Goal: Communication & Community: Answer question/provide support

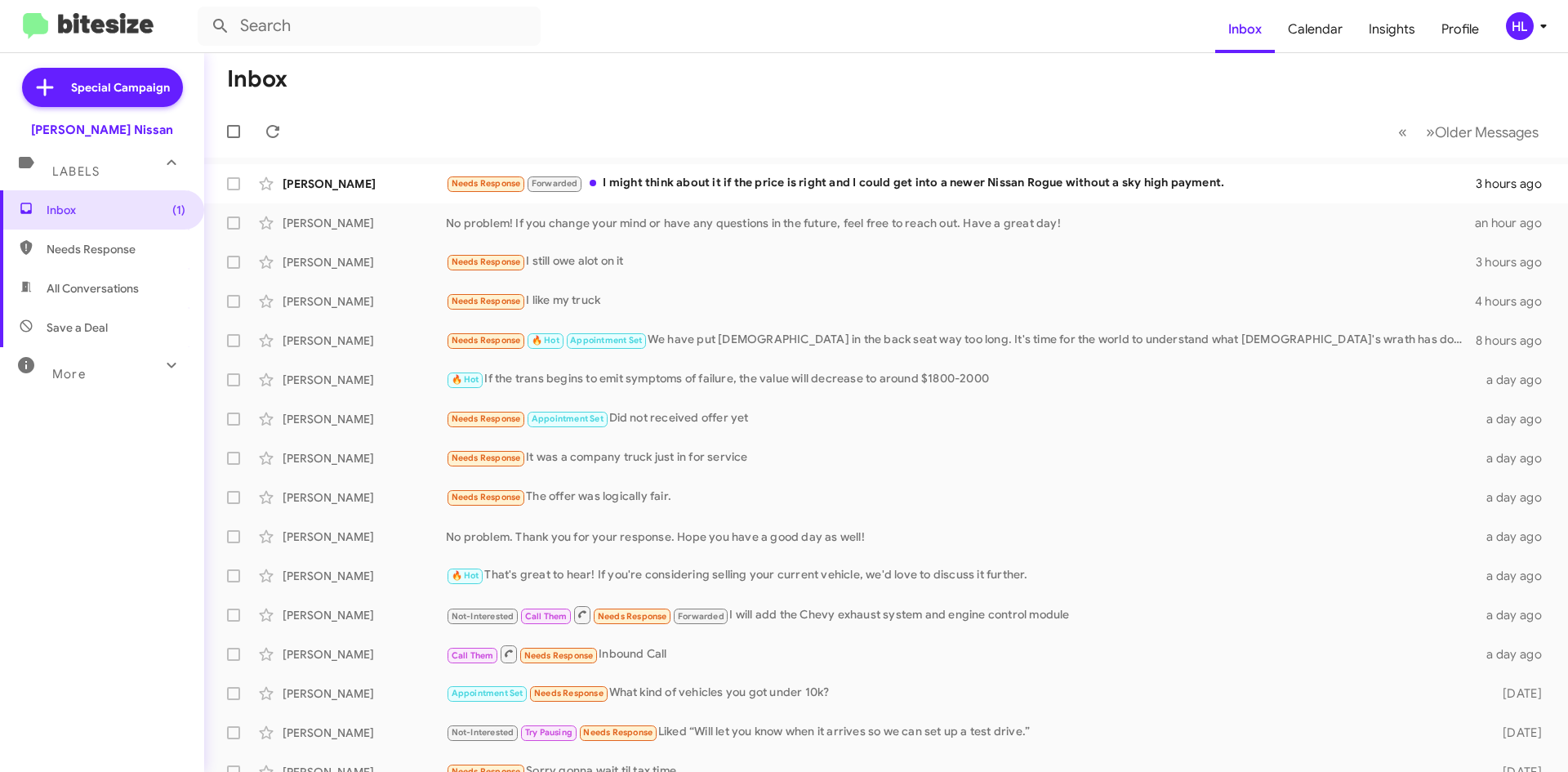
click at [121, 298] on span "All Conversations" at bounding box center [102, 288] width 204 height 39
type input "in:all-conversations"
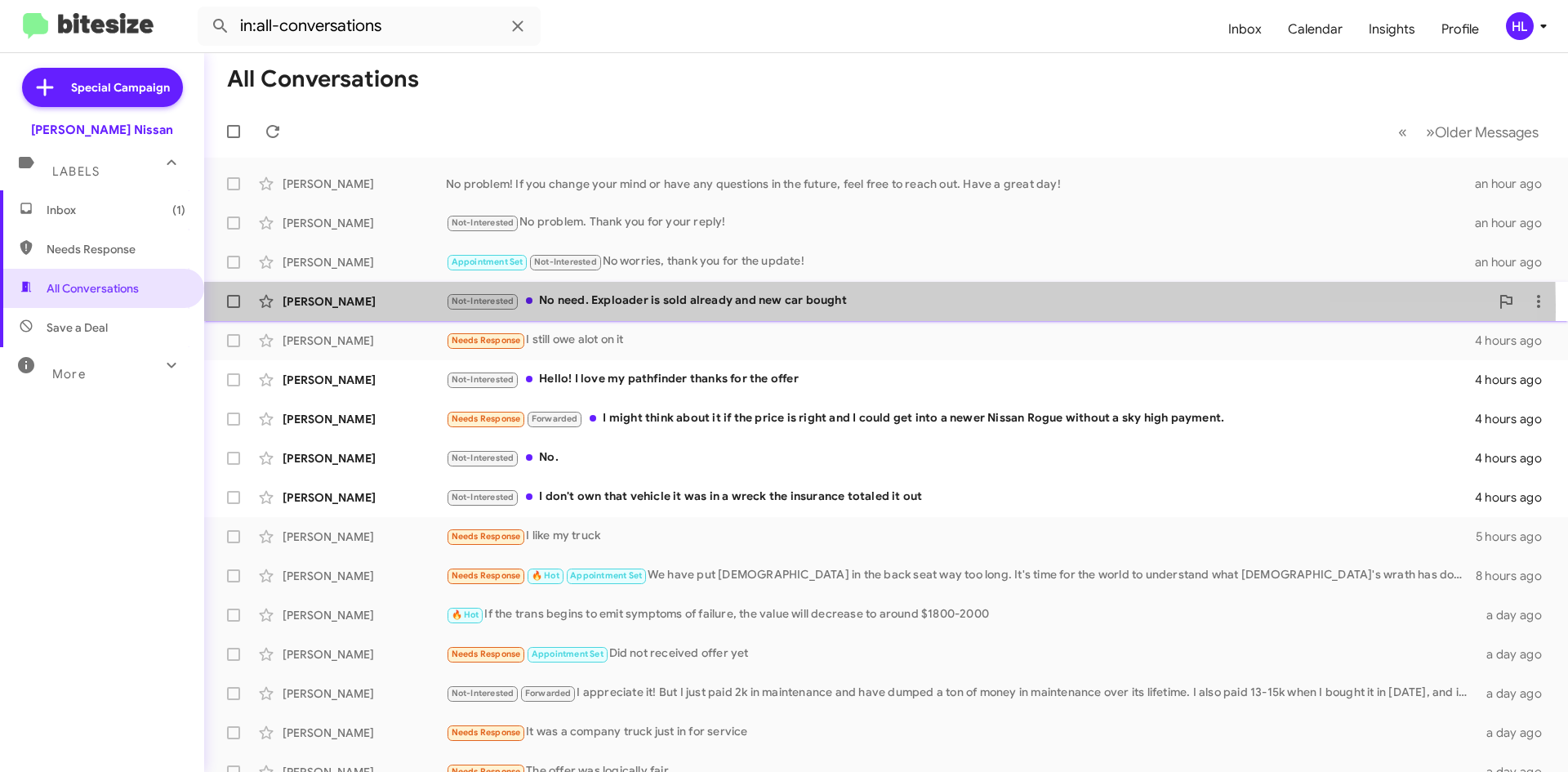
drag, startPoint x: 379, startPoint y: 422, endPoint x: 302, endPoint y: 311, distance: 135.1
click at [302, 311] on div "[PERSON_NAME] Not-Interested No need. Exploader is sold already and new car bou…" at bounding box center [886, 302] width 1338 height 33
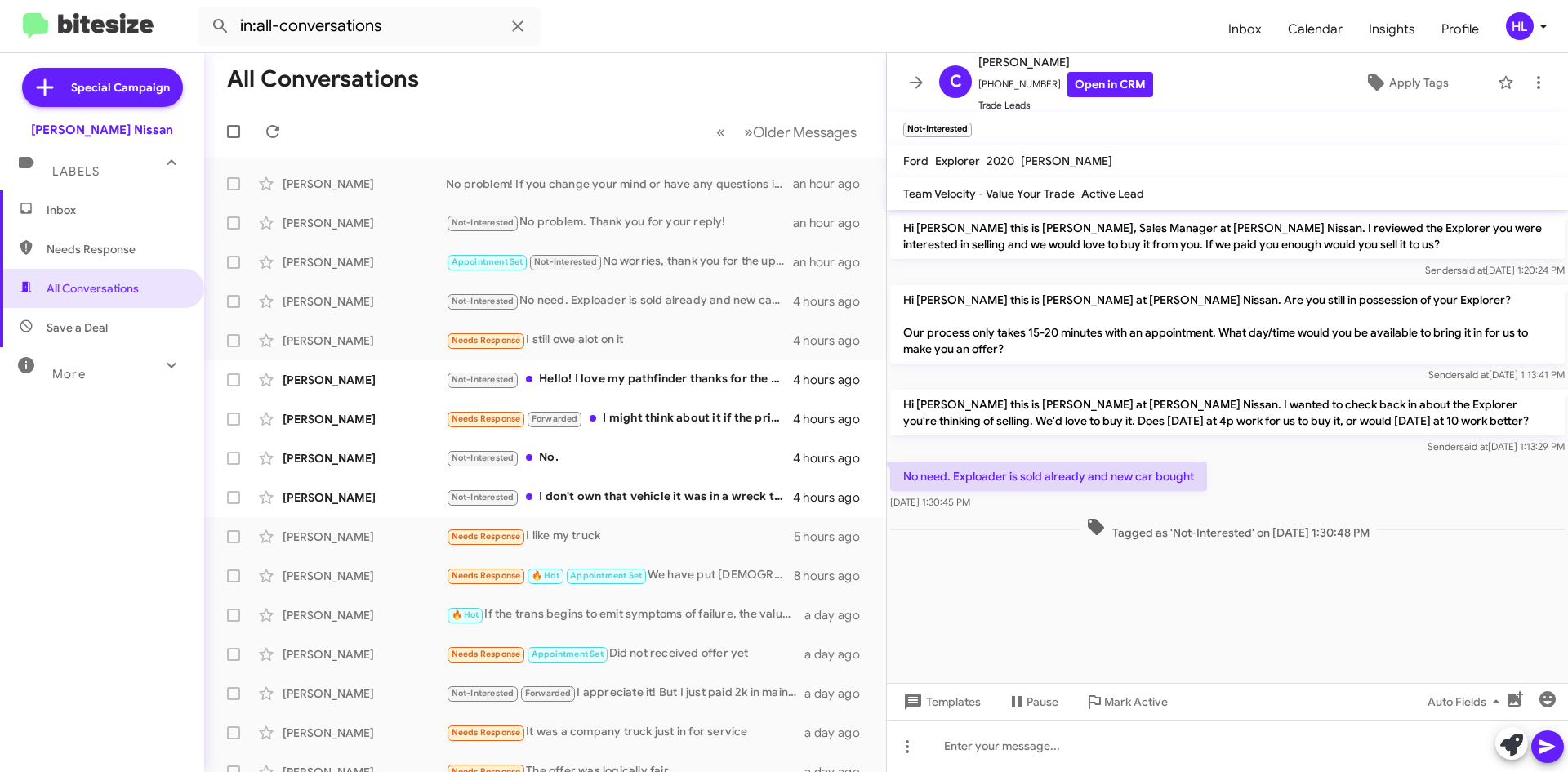
click at [1278, 712] on div "Templates Pause Mark Active Auto Fields" at bounding box center [1227, 701] width 681 height 37
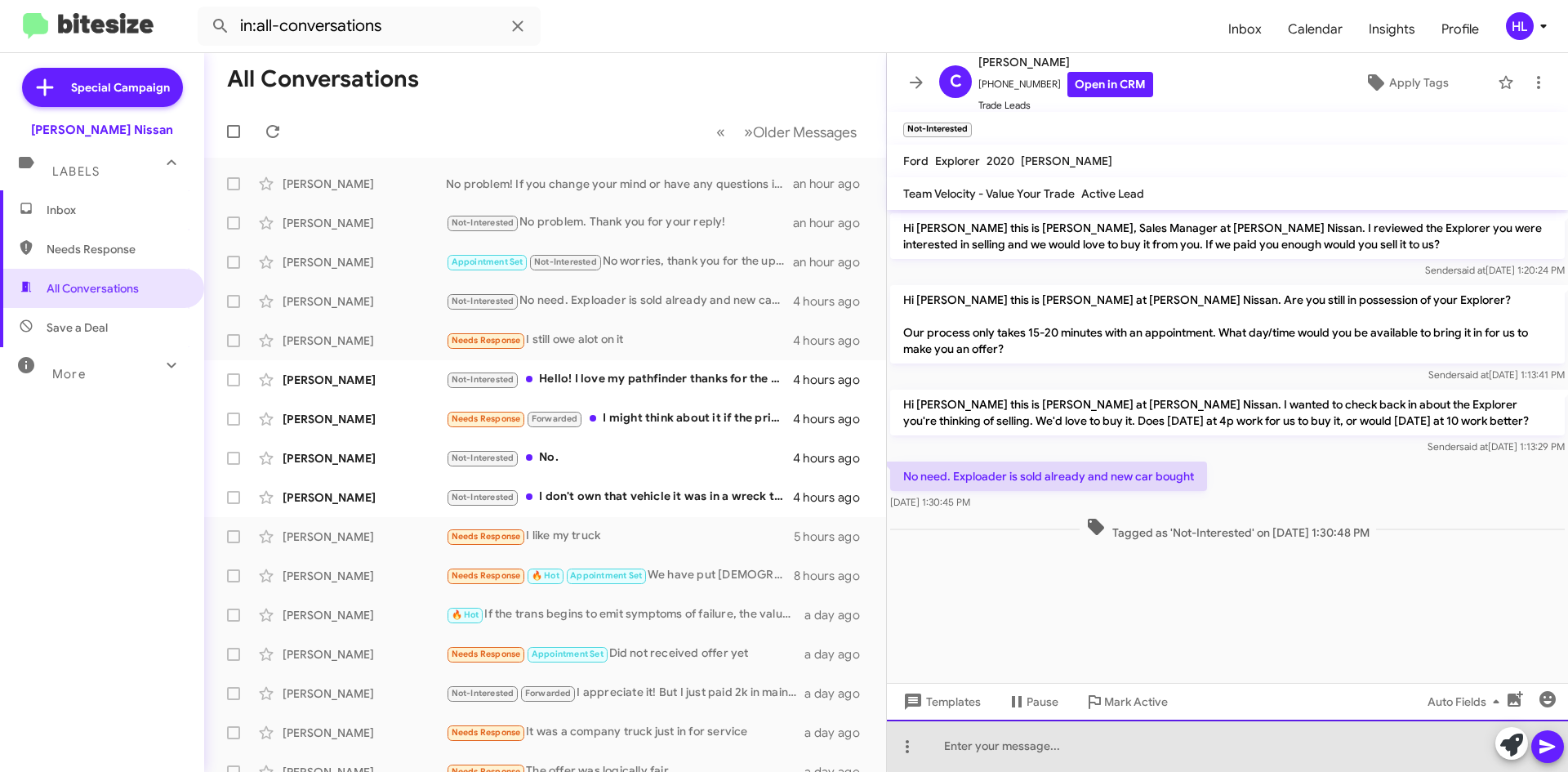
click at [1230, 736] on div at bounding box center [1227, 746] width 681 height 52
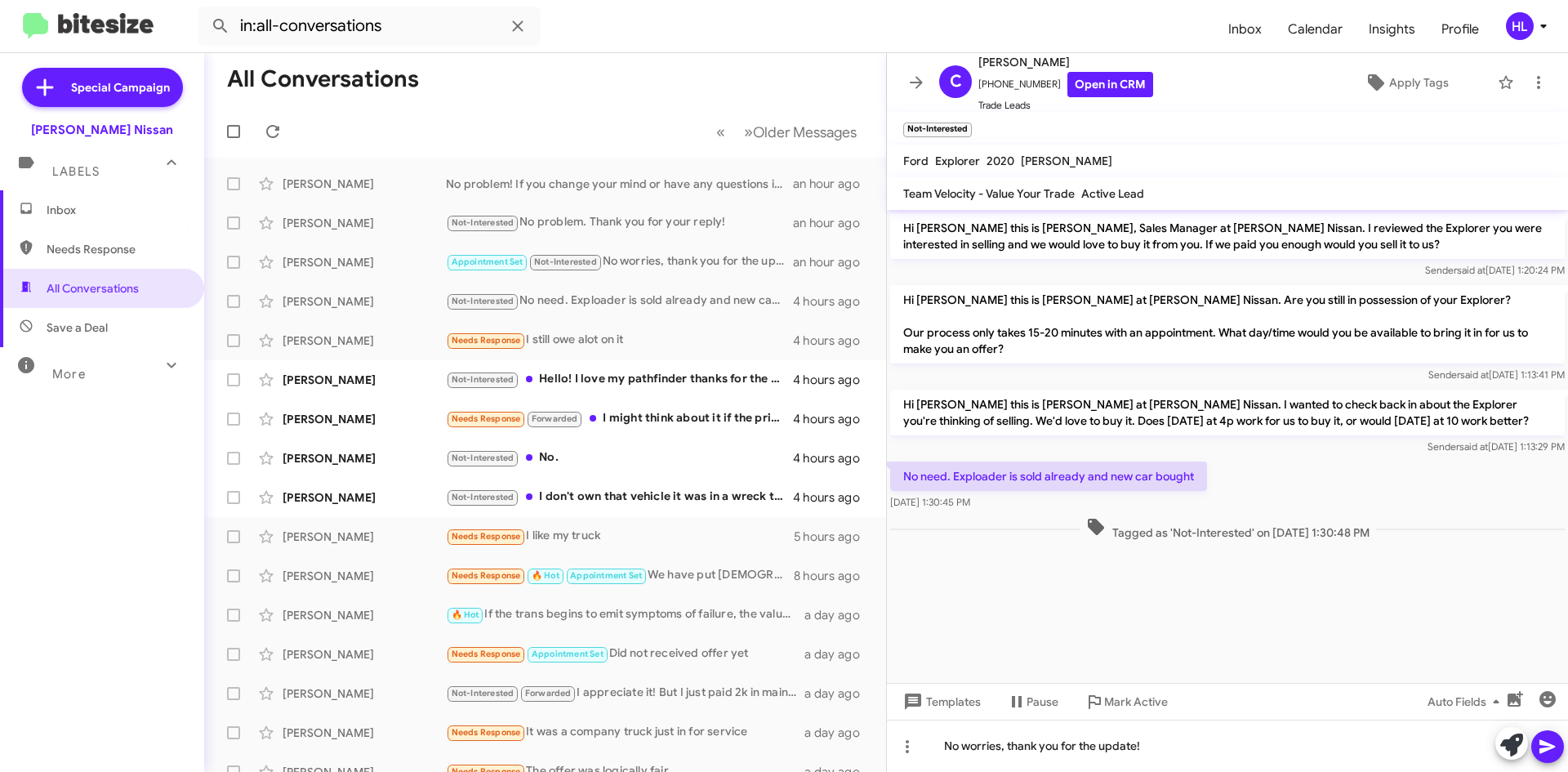
click at [1549, 749] on icon at bounding box center [1548, 747] width 16 height 14
click at [907, 82] on icon at bounding box center [917, 83] width 20 height 20
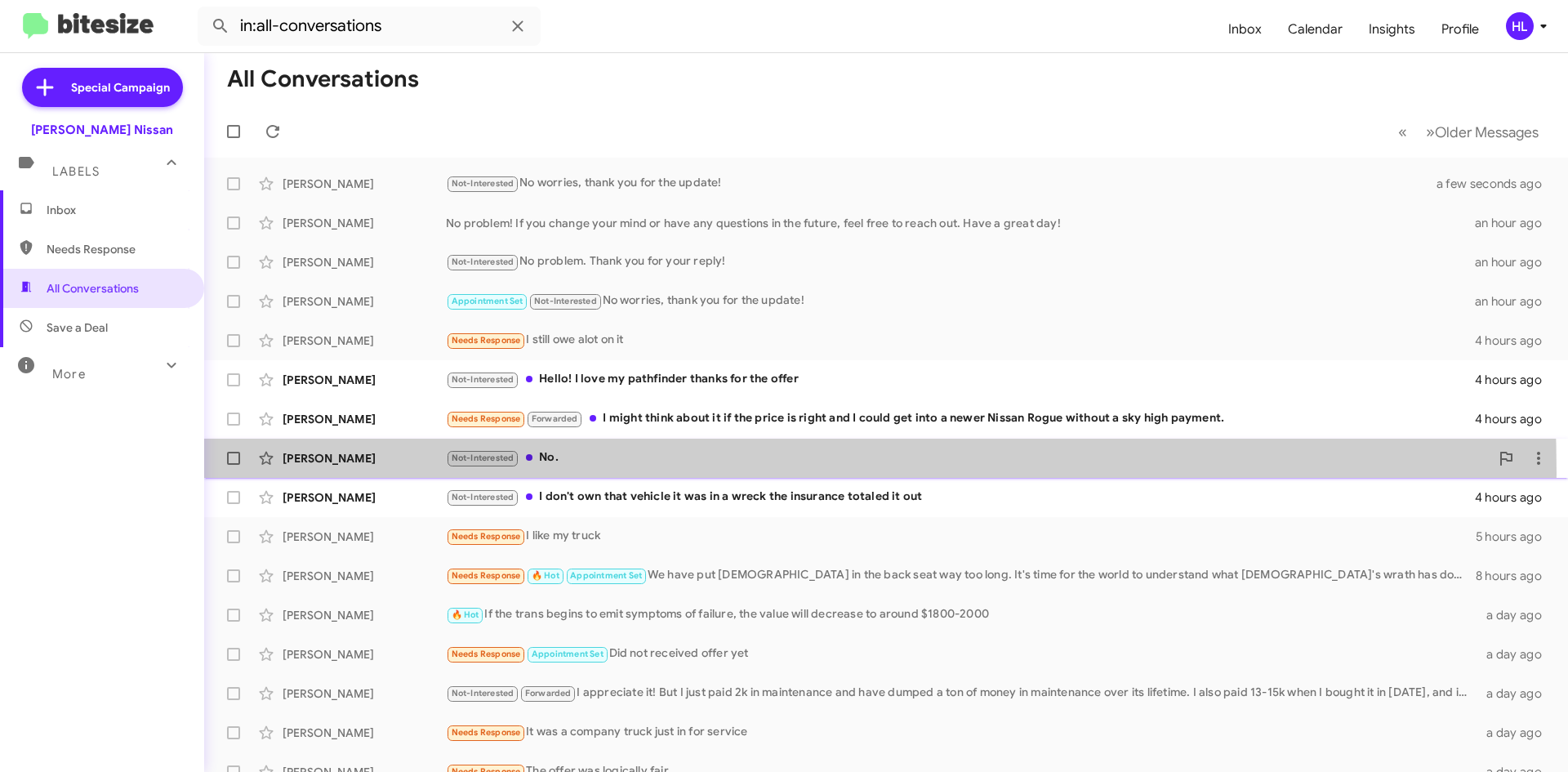
click at [392, 473] on div "[PERSON_NAME] Not-Interested No. 4 hours ago" at bounding box center [886, 458] width 1338 height 33
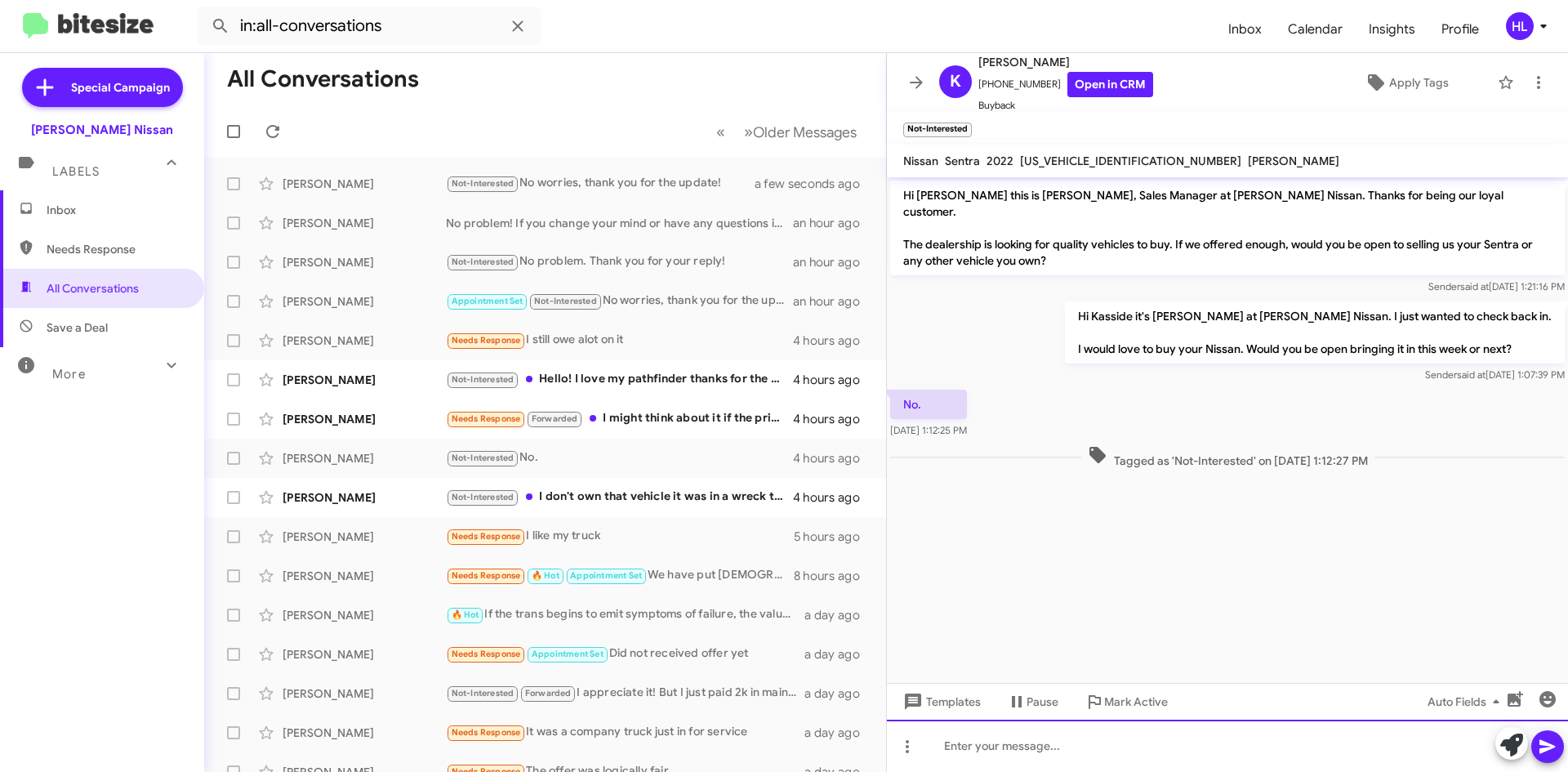
click at [1171, 753] on div at bounding box center [1227, 746] width 681 height 52
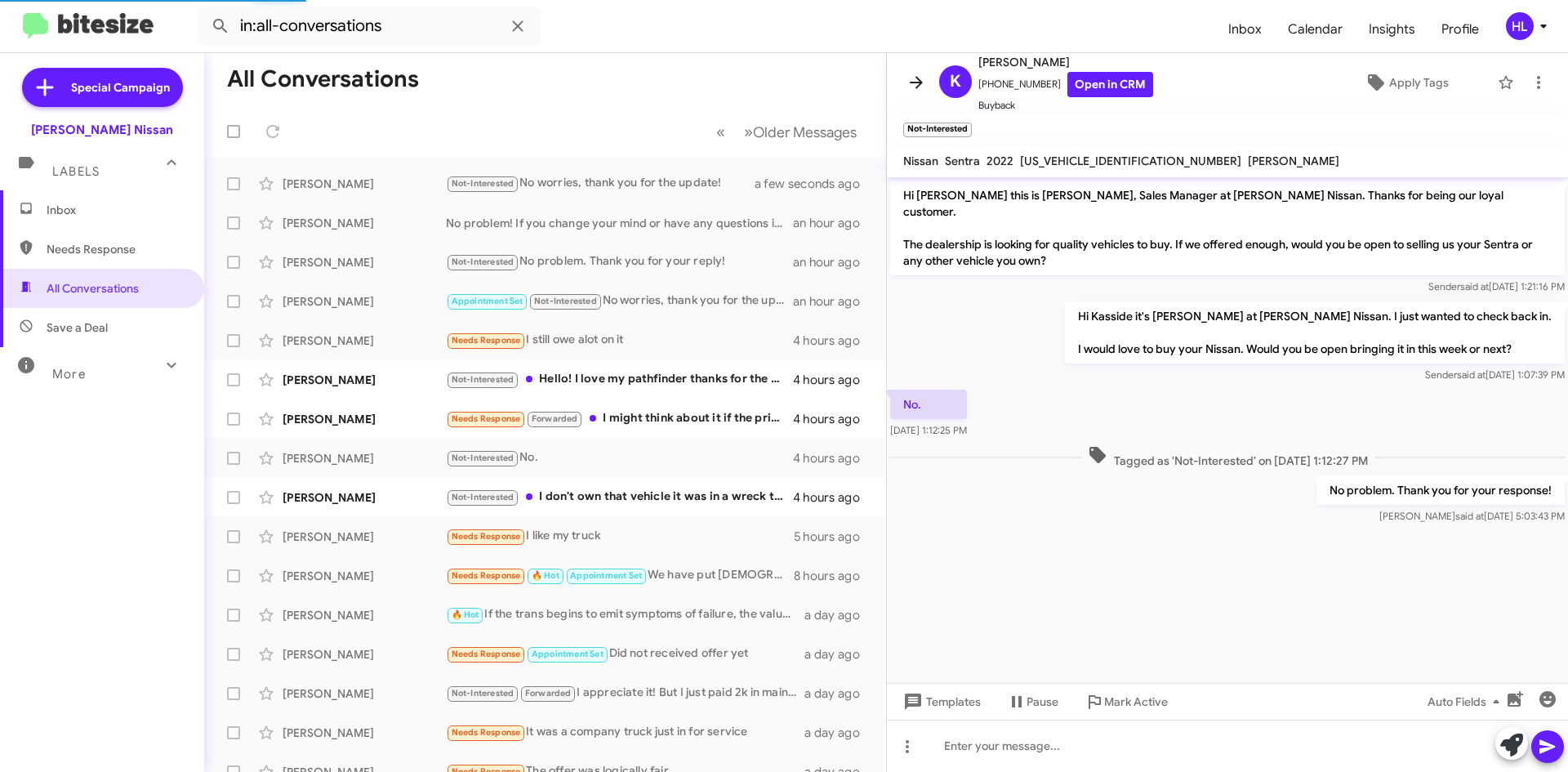
click at [911, 75] on icon at bounding box center [917, 83] width 20 height 20
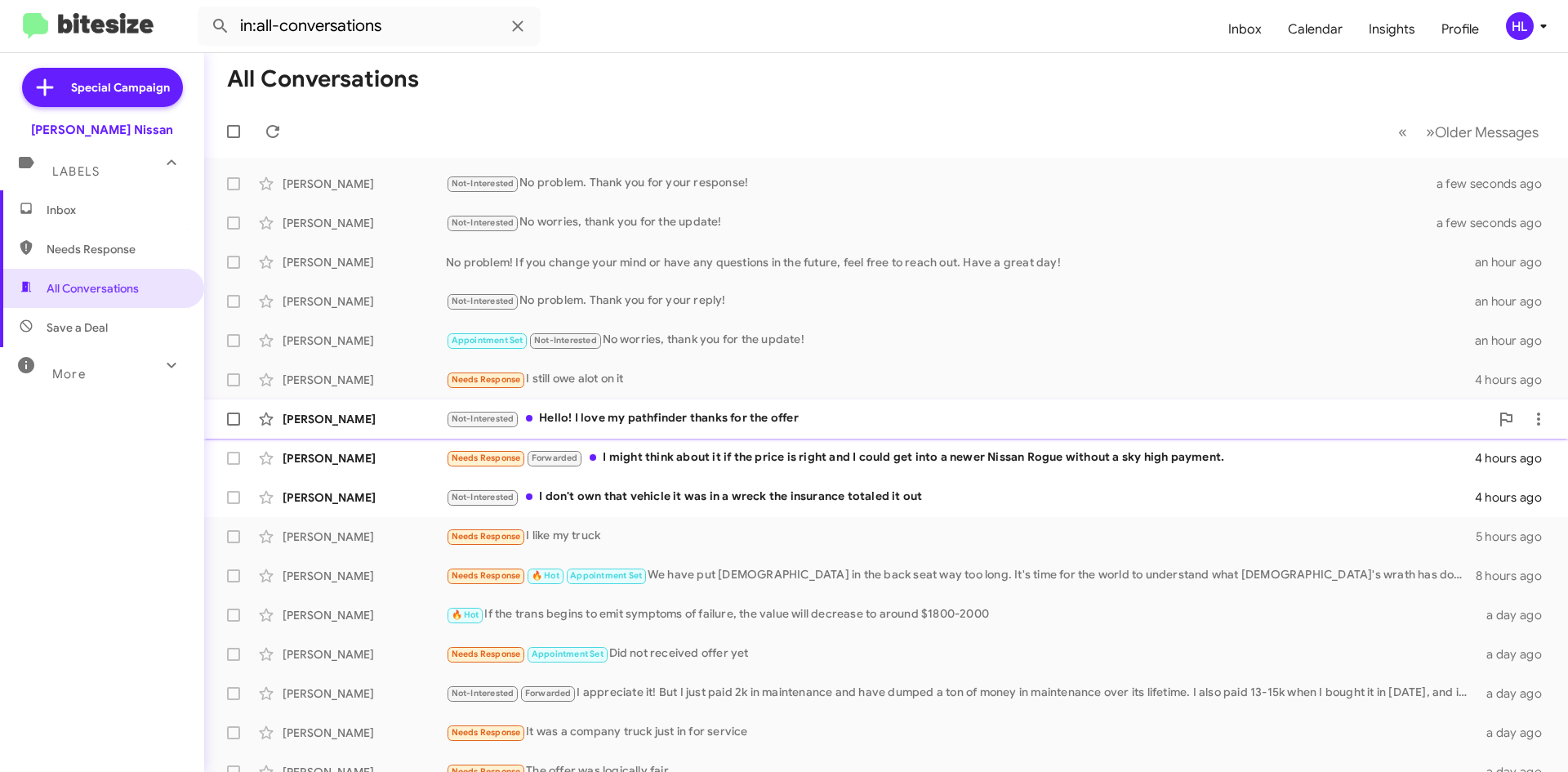
click at [381, 429] on div "[PERSON_NAME] Not-Interested Hello! I love my pathfinder thanks for the offer 4…" at bounding box center [886, 419] width 1338 height 33
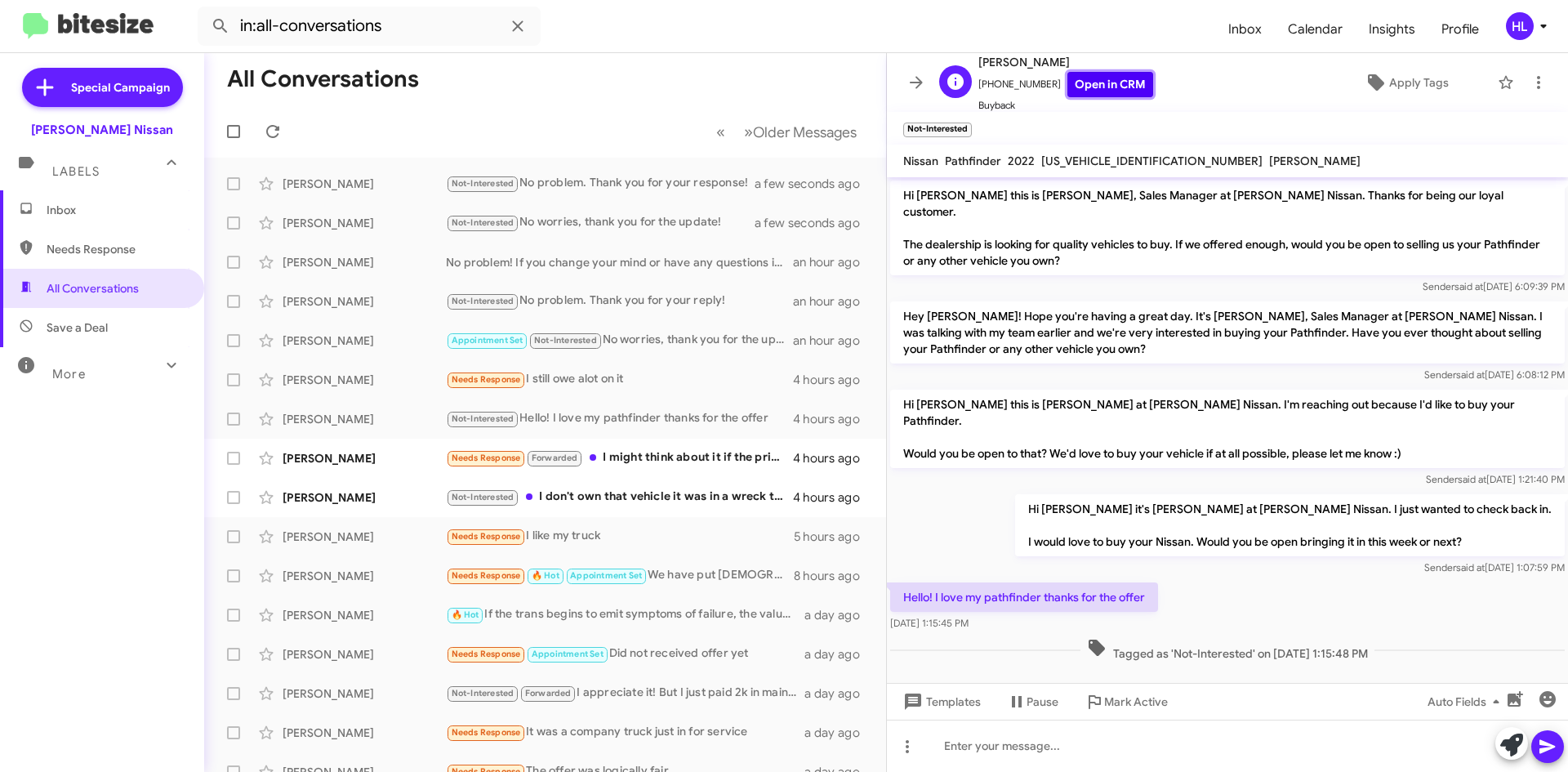
click at [1078, 80] on link "Open in CRM" at bounding box center [1111, 84] width 86 height 25
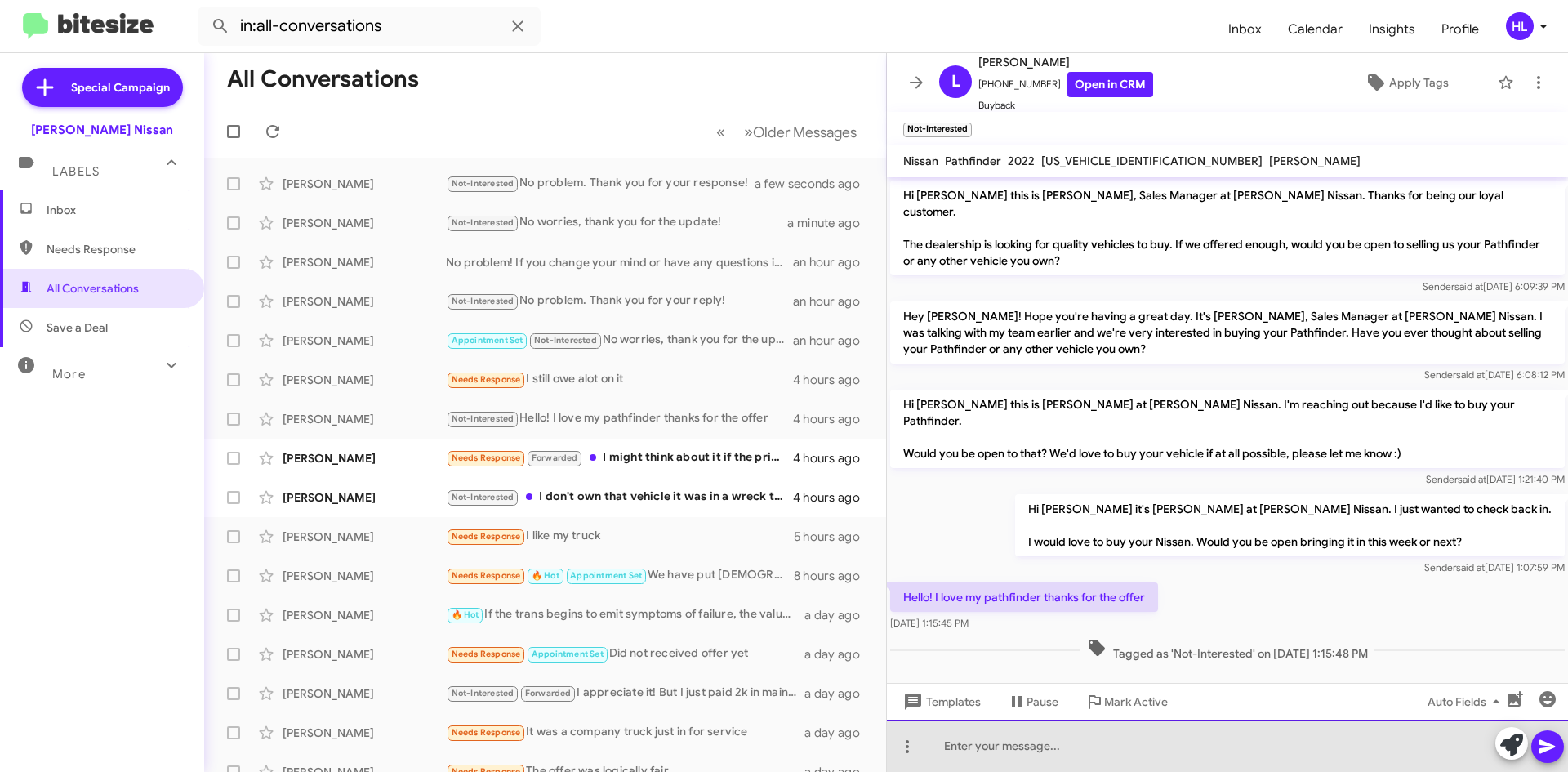
click at [1116, 724] on div at bounding box center [1227, 746] width 681 height 52
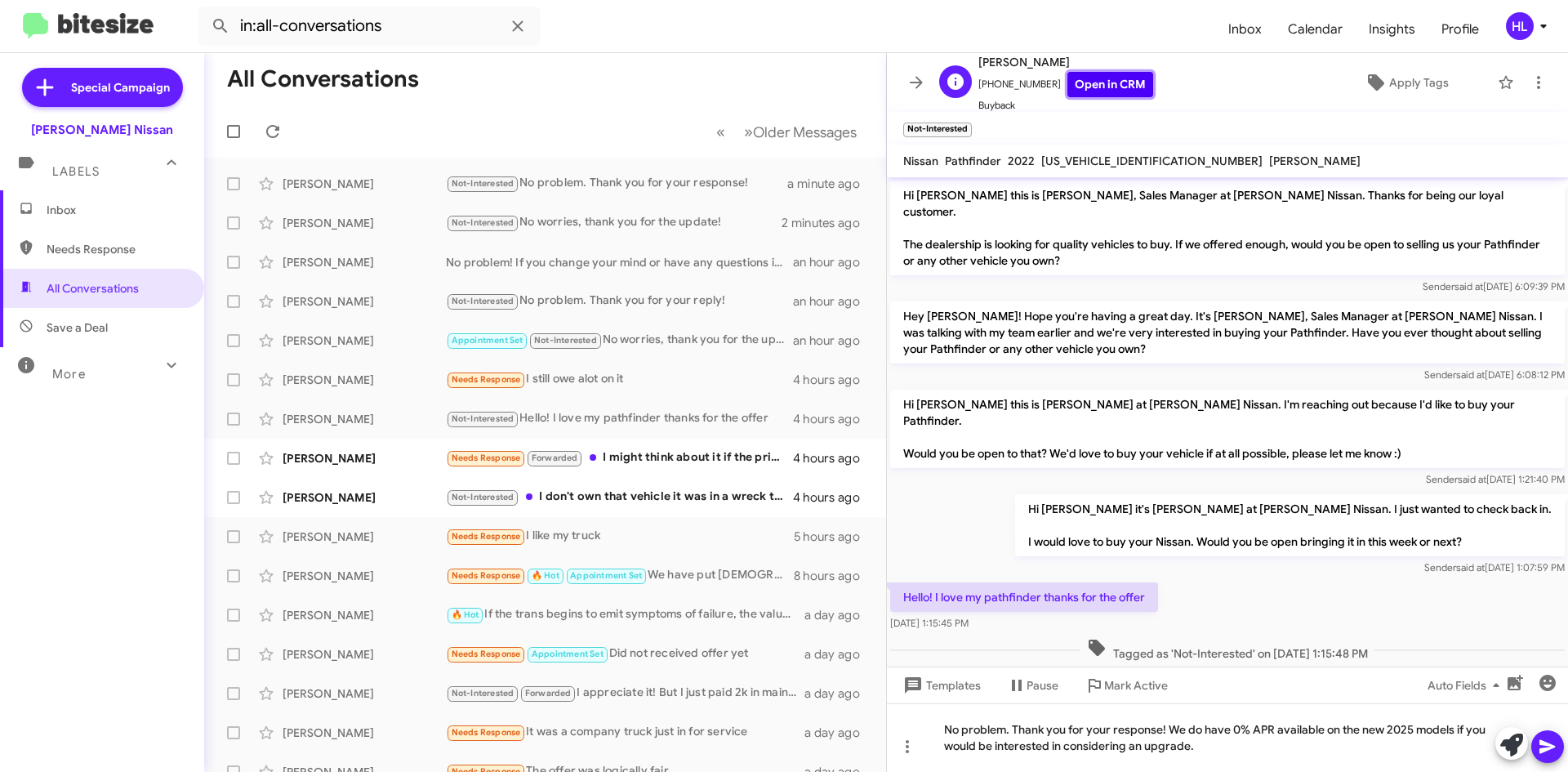
click at [1068, 92] on link "Open in CRM" at bounding box center [1111, 84] width 86 height 25
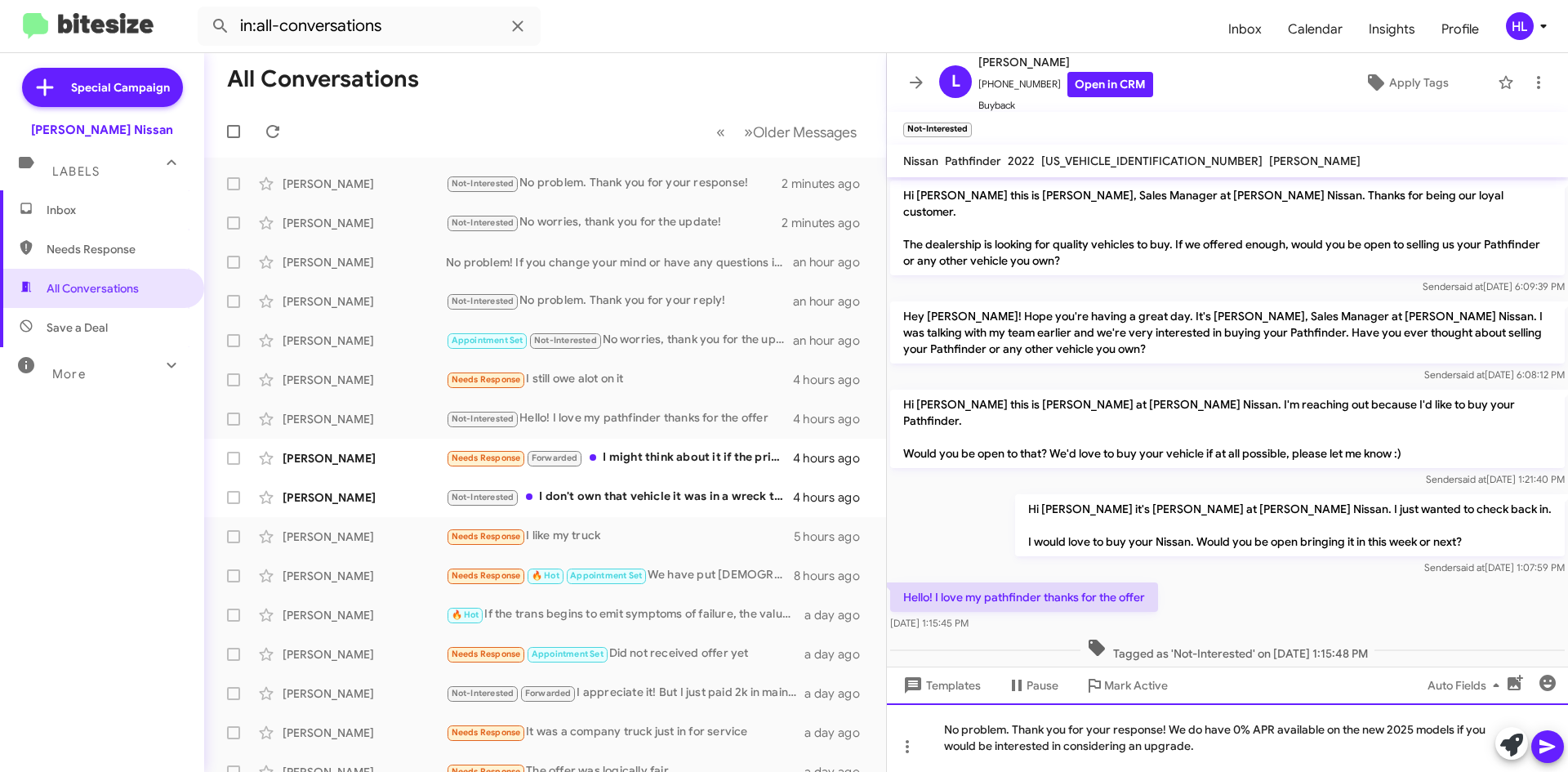
click at [1278, 756] on div "No problem. Thank you for your response! We do have 0% APR available on the new…" at bounding box center [1227, 737] width 681 height 69
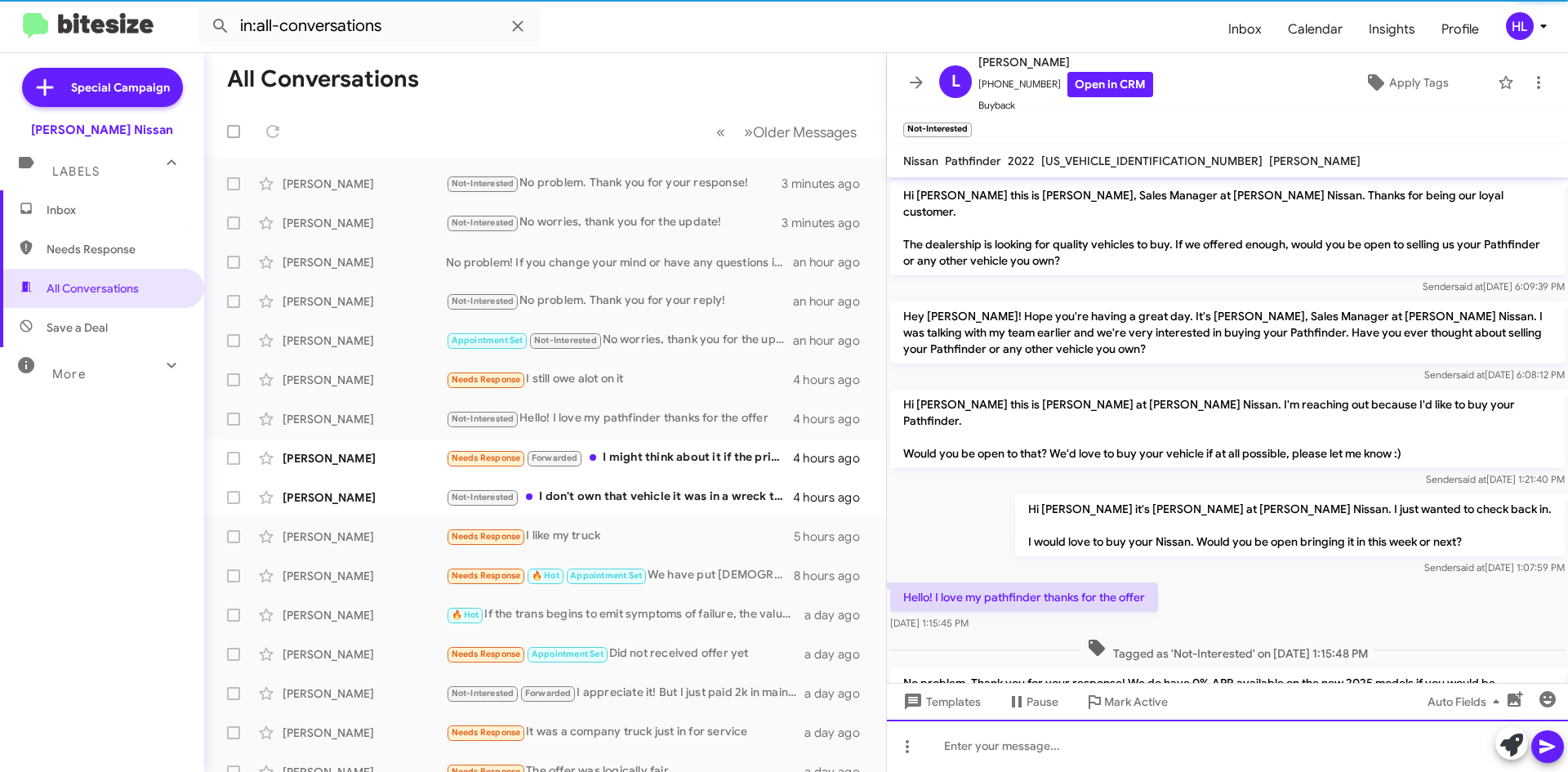
scroll to position [66, 0]
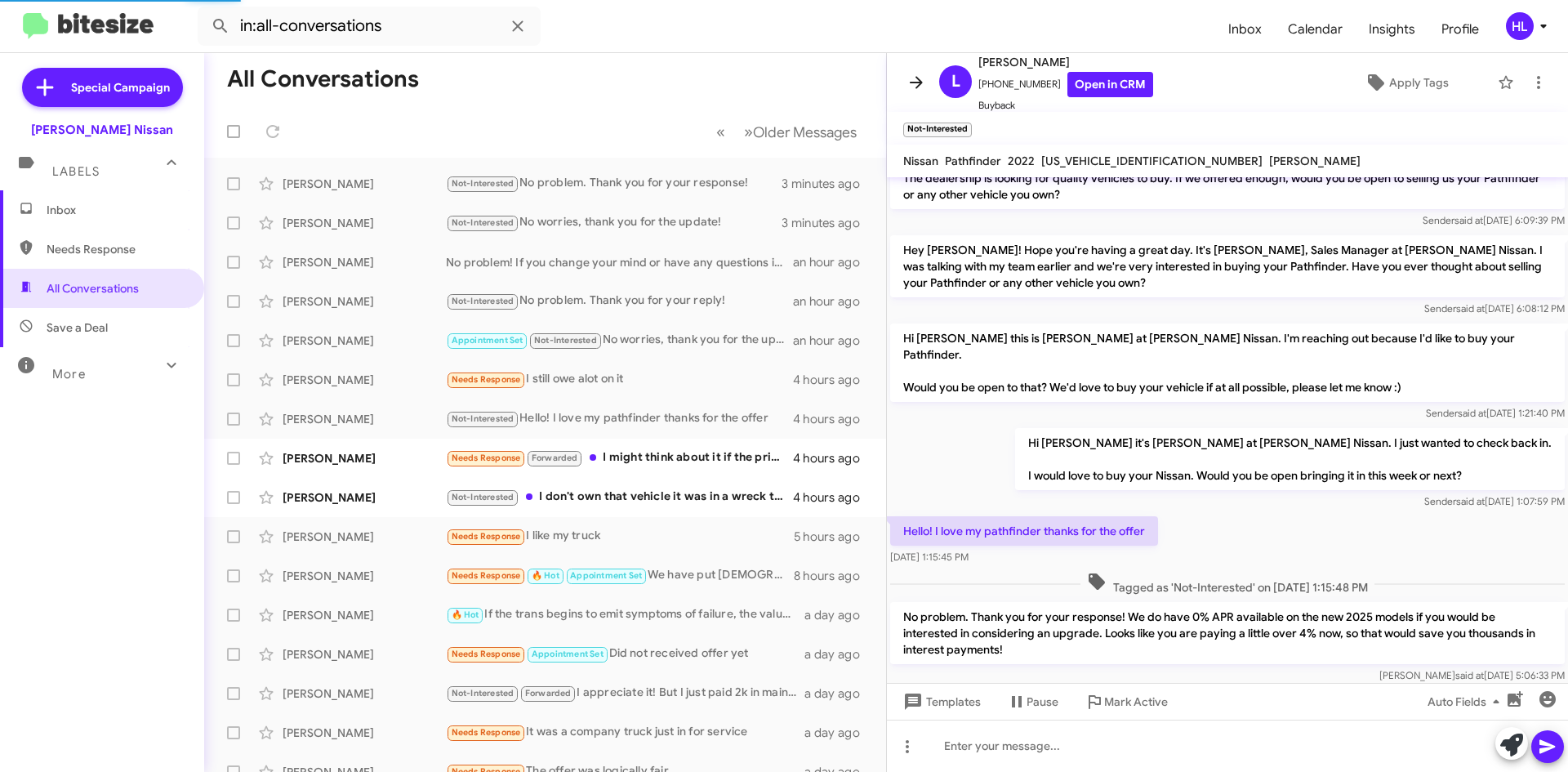
click at [914, 77] on icon at bounding box center [917, 83] width 20 height 20
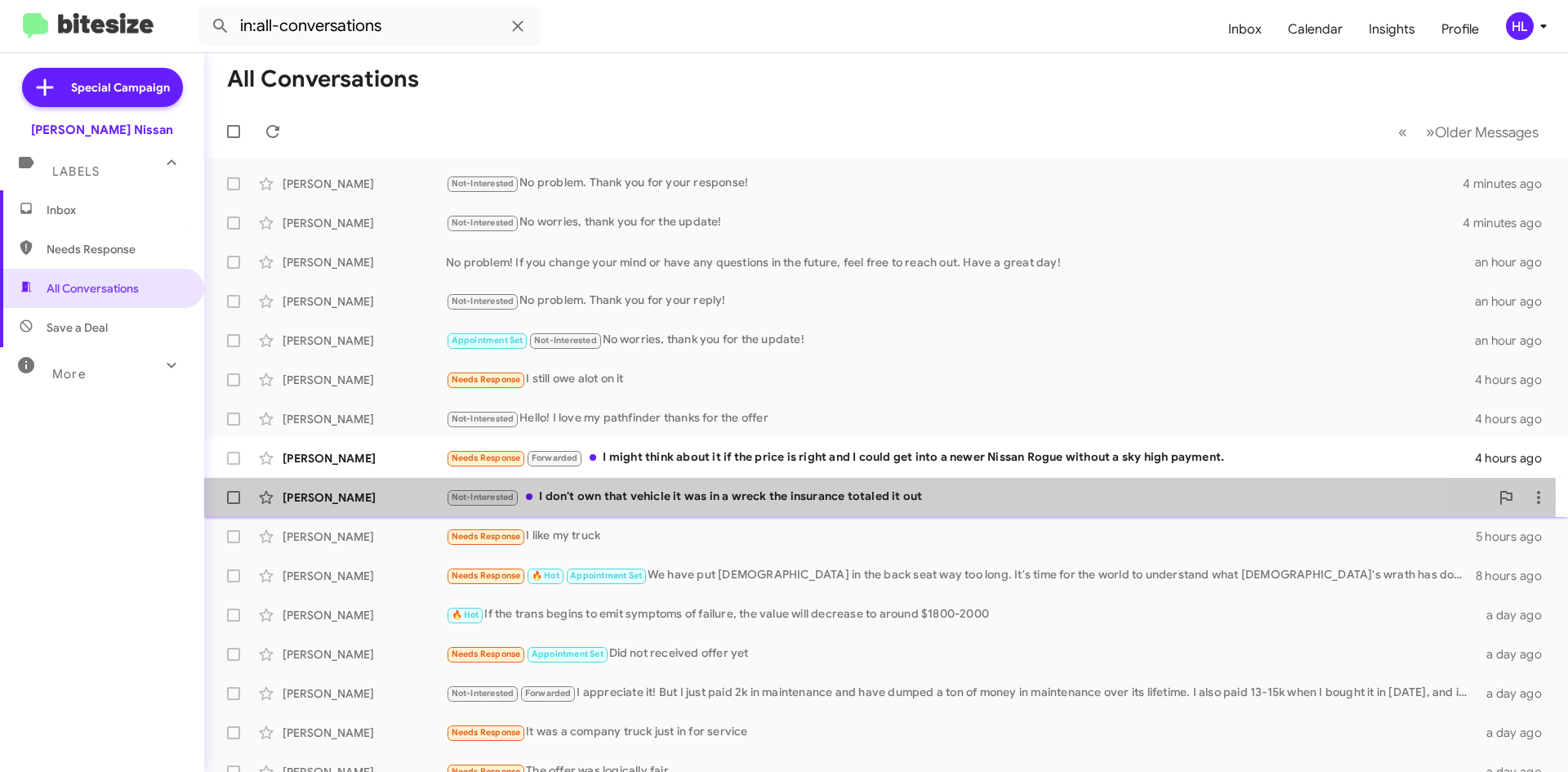
click at [358, 496] on div "[PERSON_NAME]" at bounding box center [364, 497] width 163 height 17
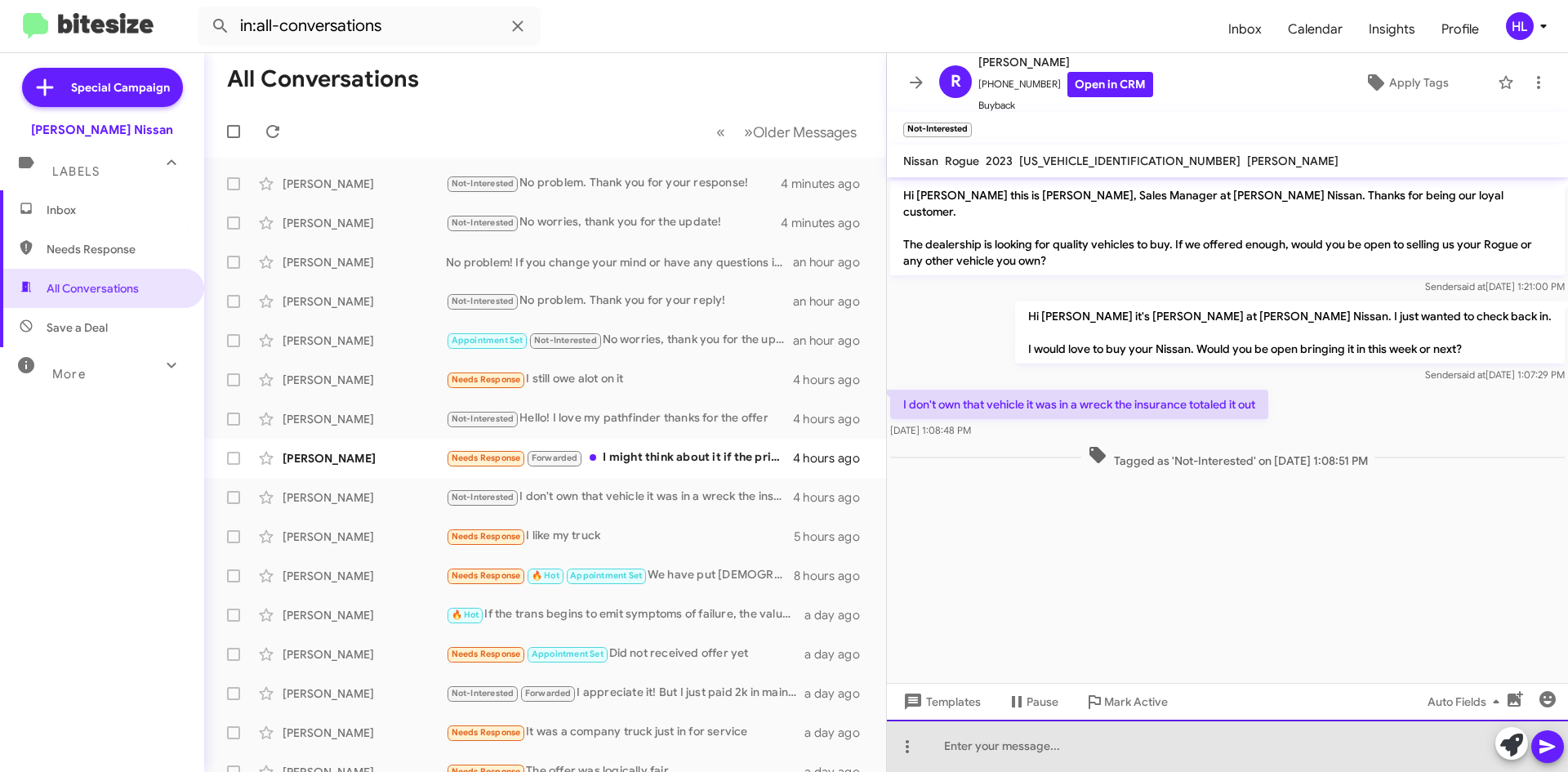
click at [1184, 746] on div at bounding box center [1227, 746] width 681 height 52
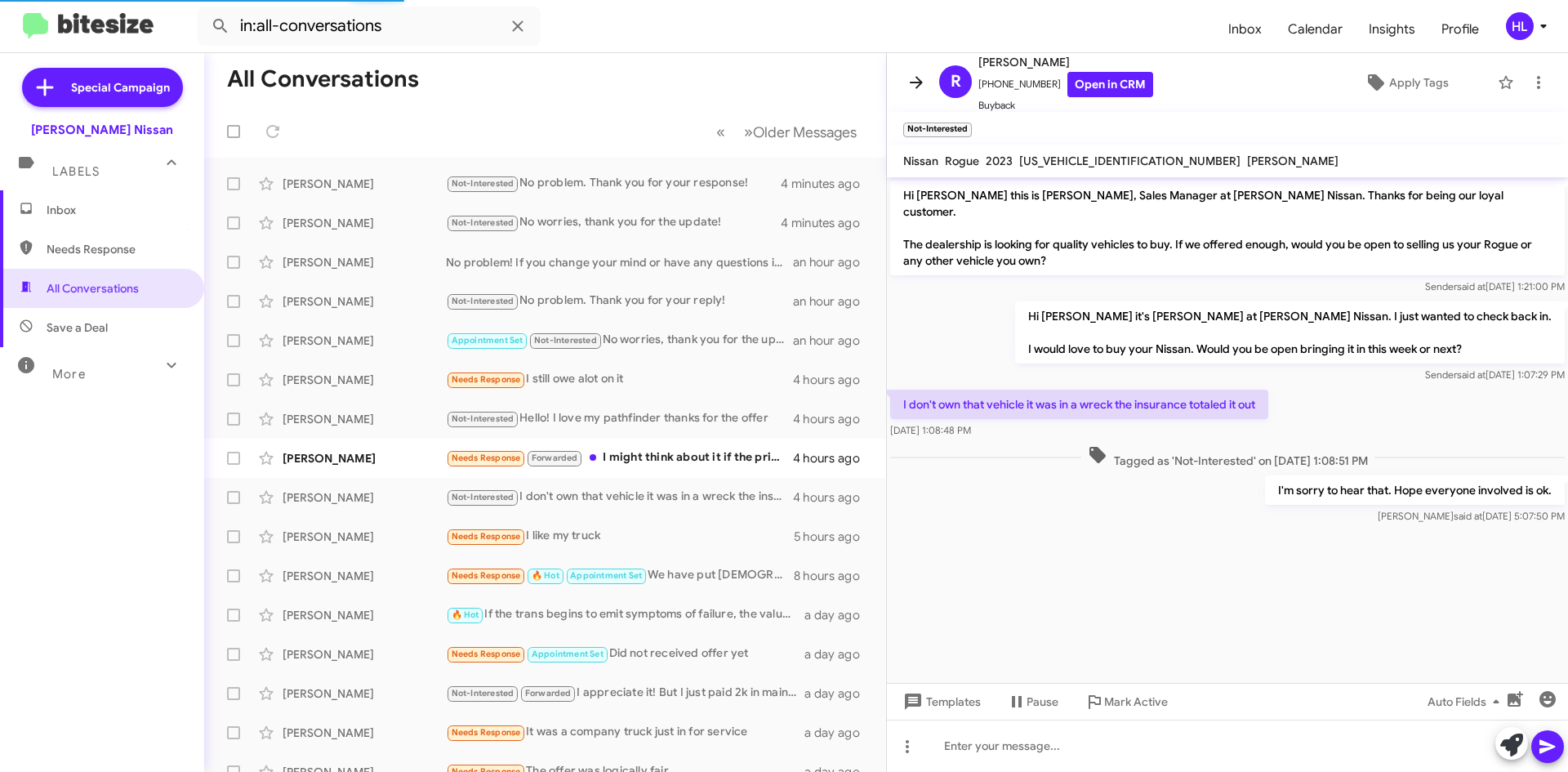
click at [922, 76] on icon at bounding box center [917, 83] width 20 height 20
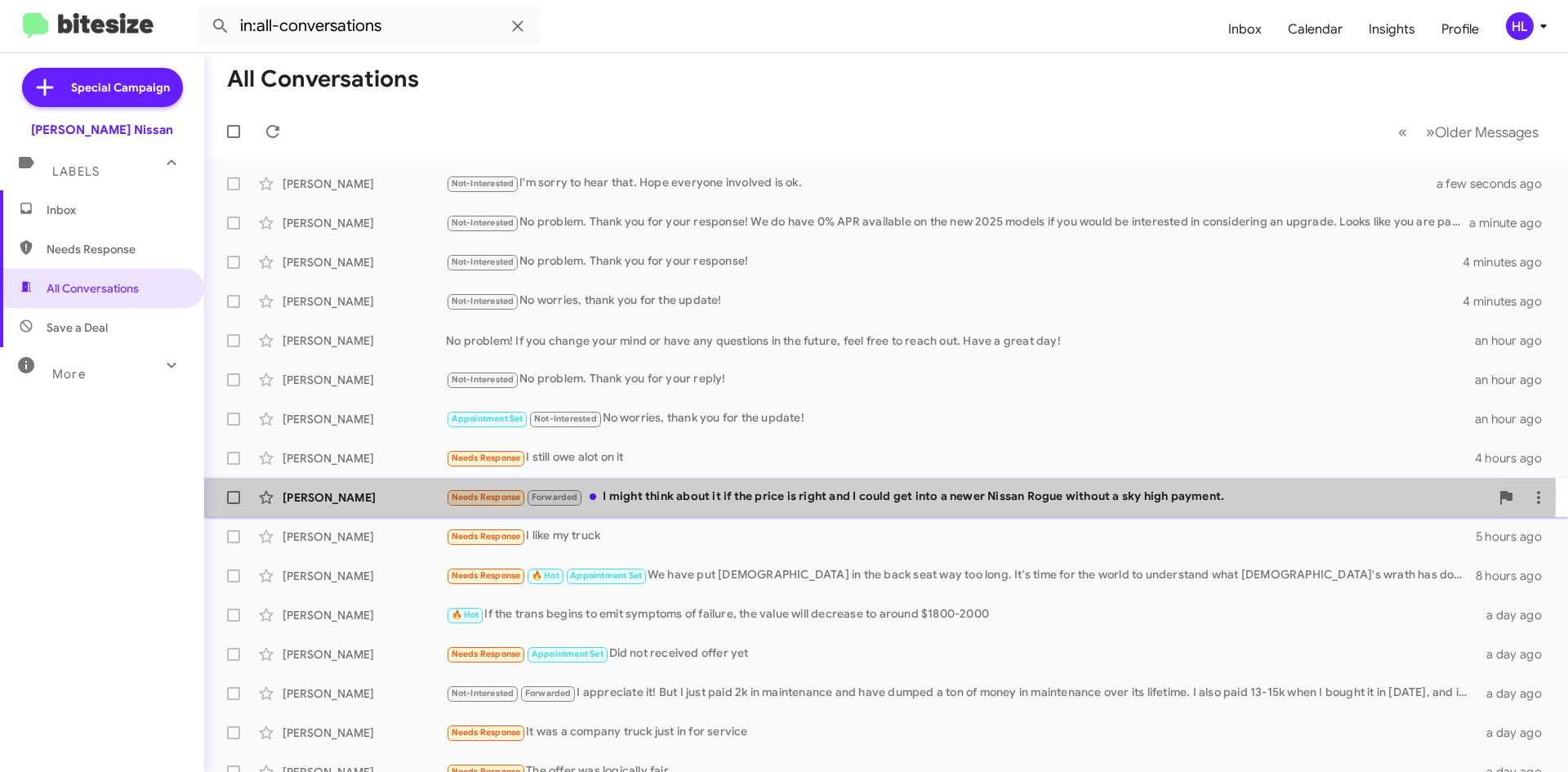
click at [386, 497] on div "[PERSON_NAME]" at bounding box center [364, 497] width 163 height 17
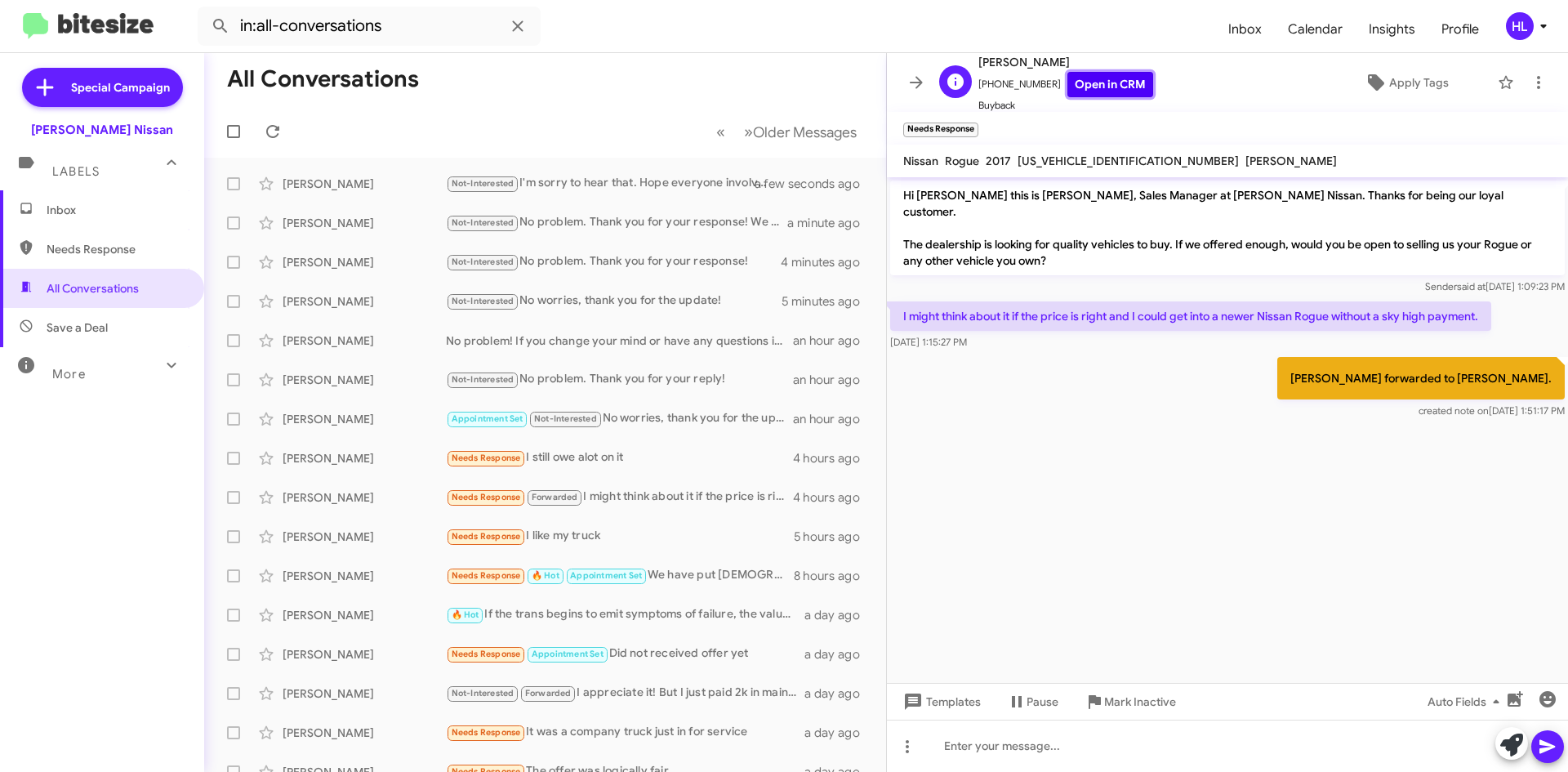
click at [1085, 93] on link "Open in CRM" at bounding box center [1111, 84] width 86 height 25
click at [1529, 82] on icon at bounding box center [1538, 83] width 20 height 20
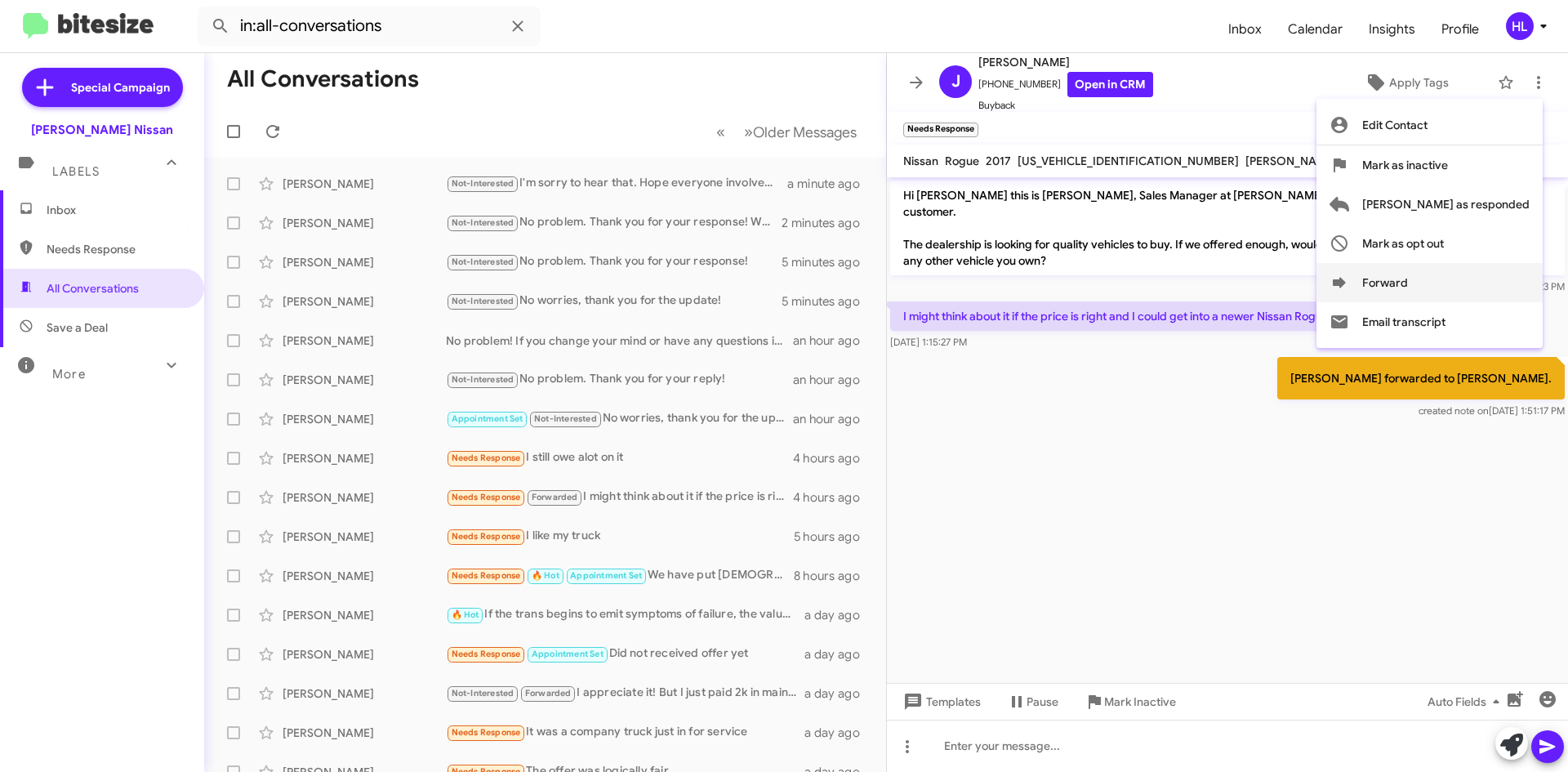
click at [1465, 290] on button "Forward" at bounding box center [1430, 282] width 226 height 39
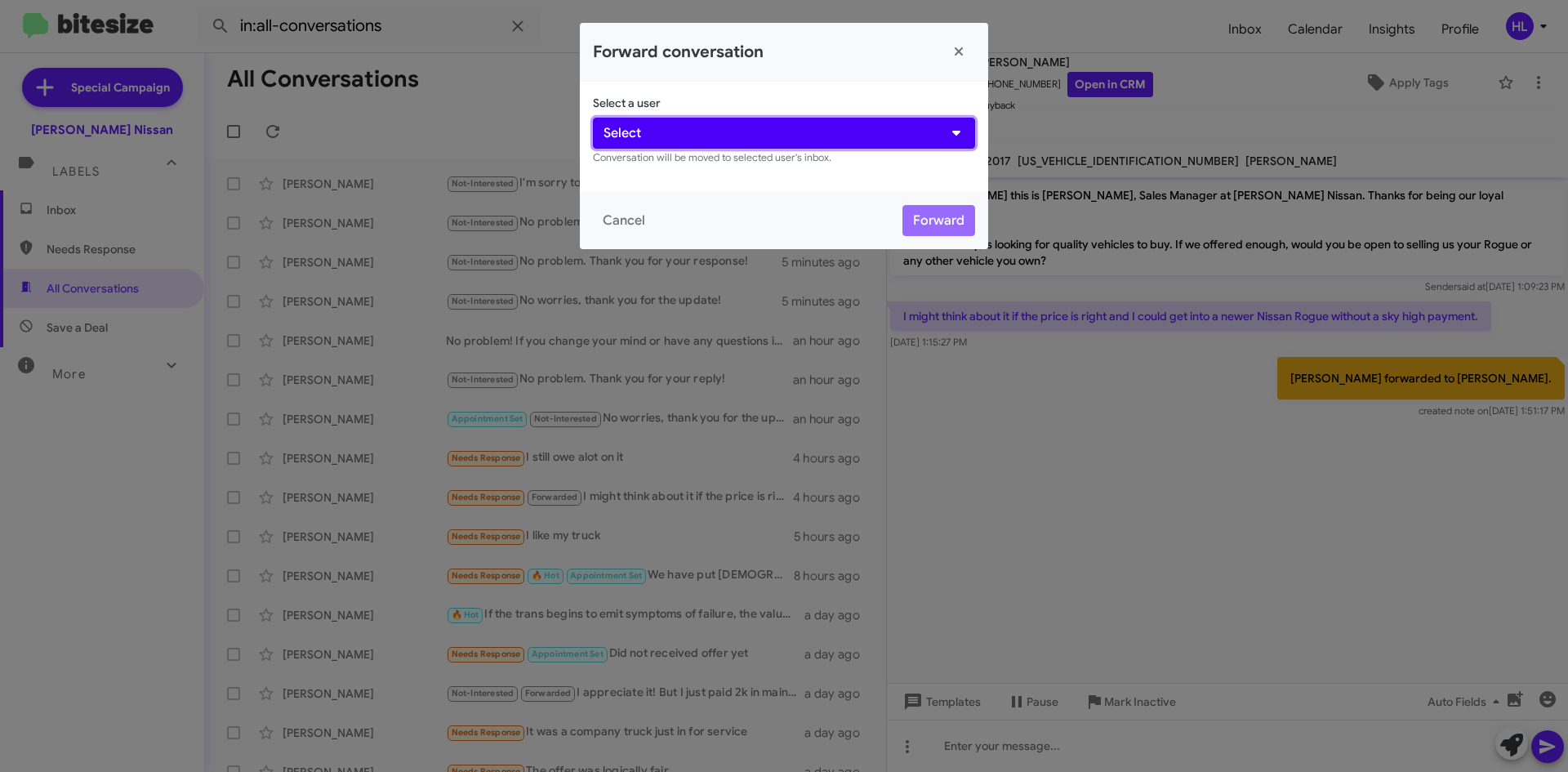
click at [829, 136] on button "Select" at bounding box center [784, 133] width 383 height 31
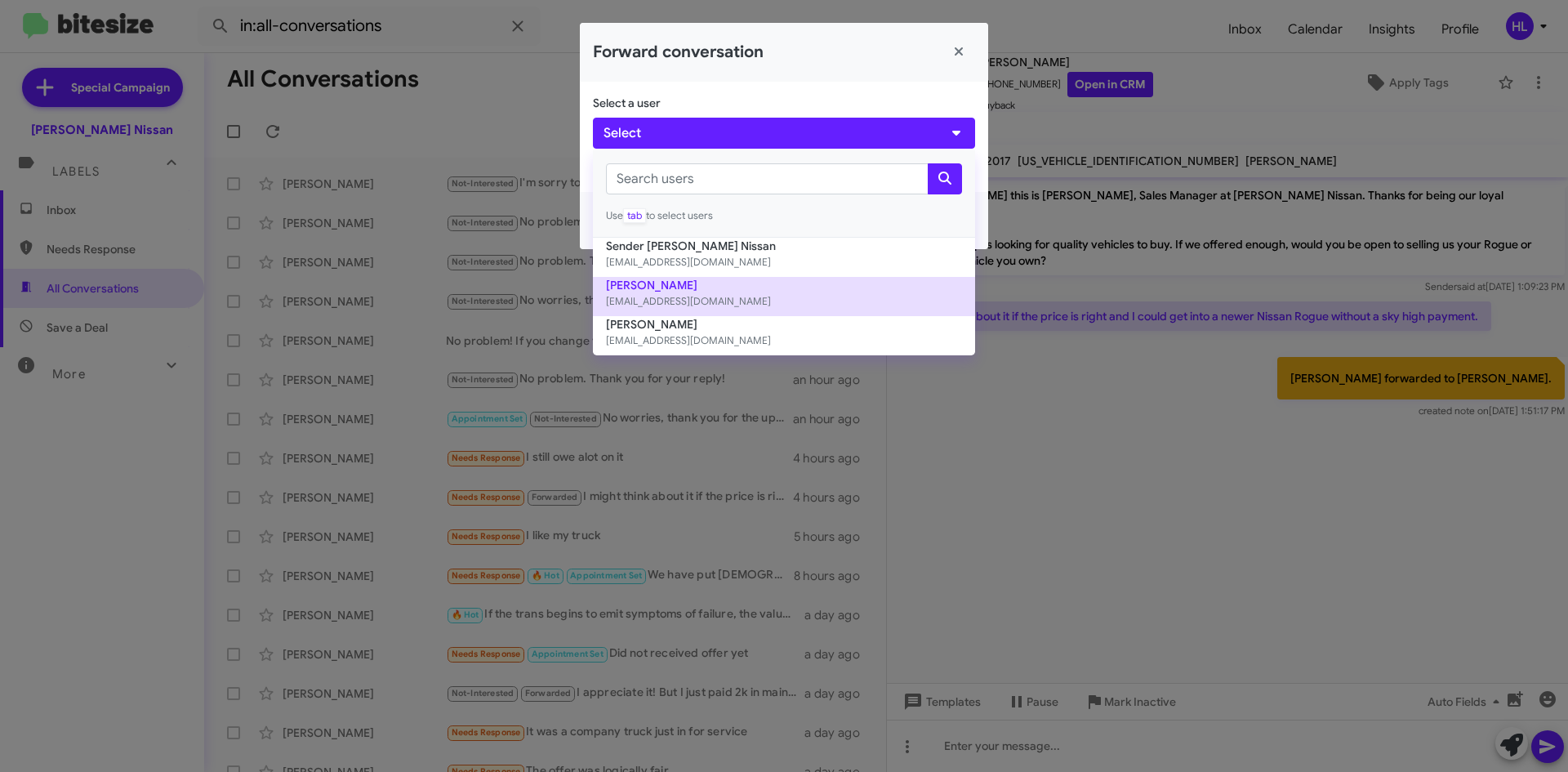
click at [757, 285] on button "[PERSON_NAME] [EMAIL_ADDRESS][DOMAIN_NAME]" at bounding box center [784, 296] width 383 height 39
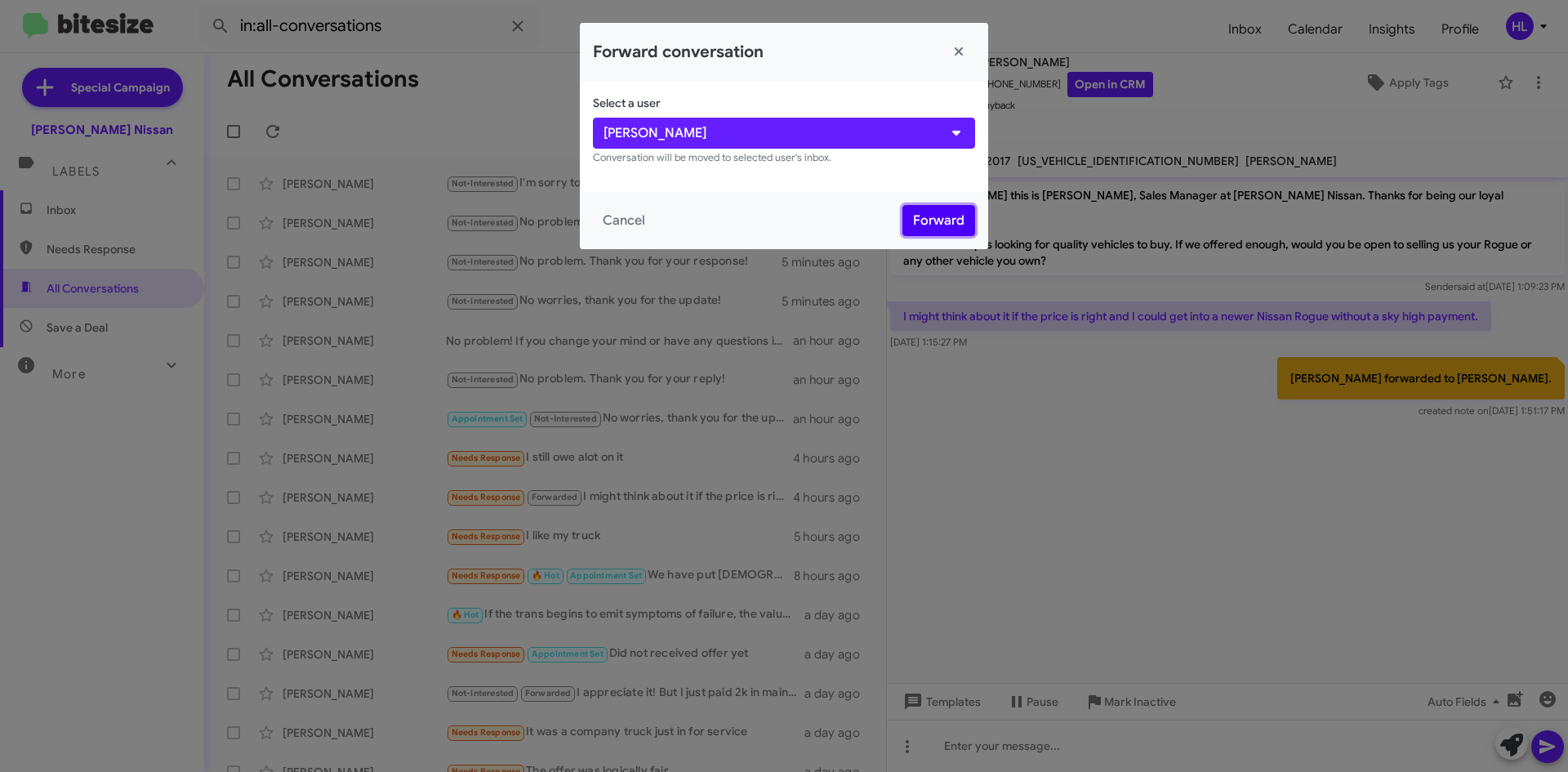
click at [946, 223] on button "Forward" at bounding box center [939, 221] width 73 height 31
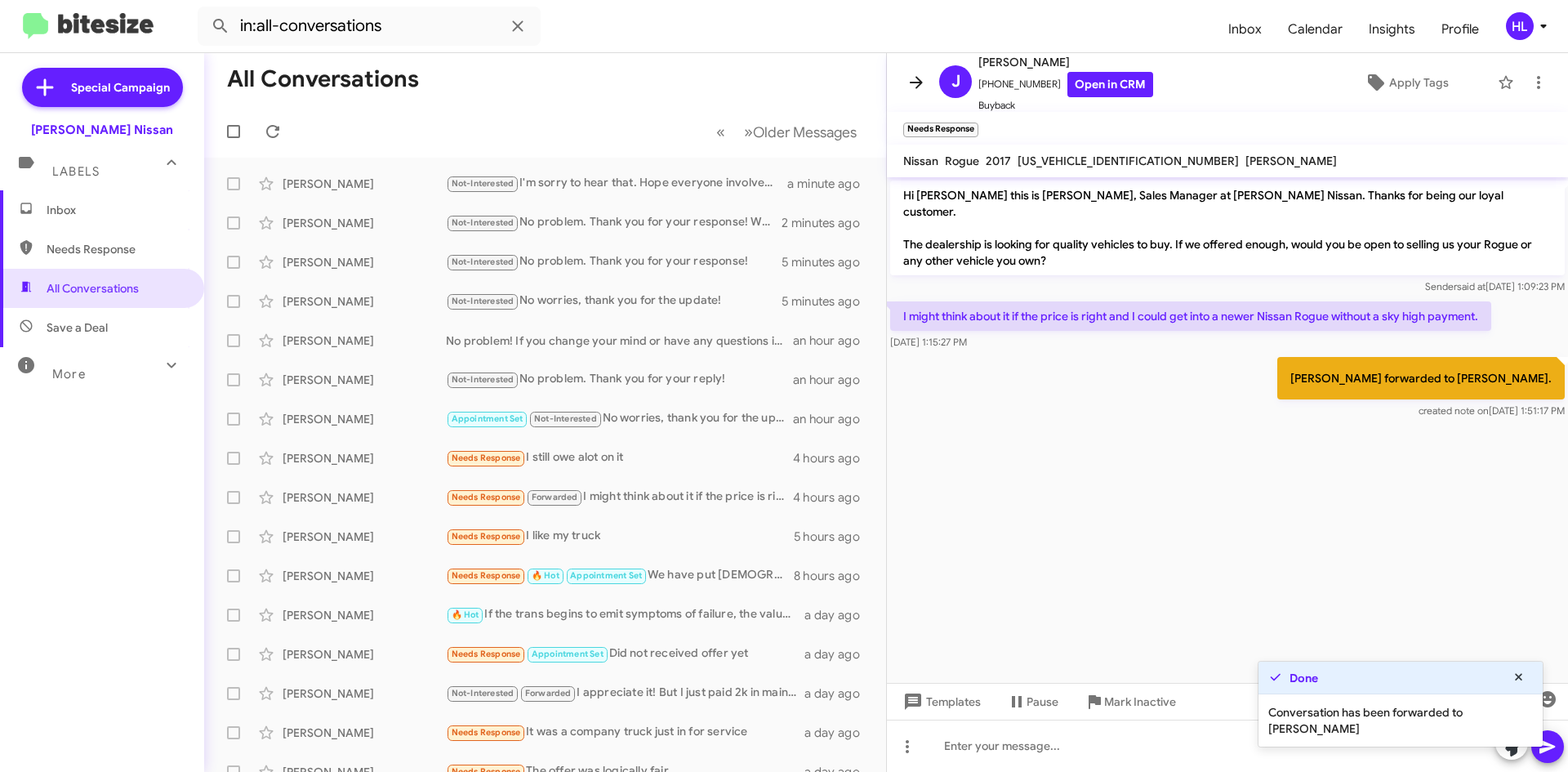
click at [908, 73] on icon at bounding box center [917, 83] width 20 height 20
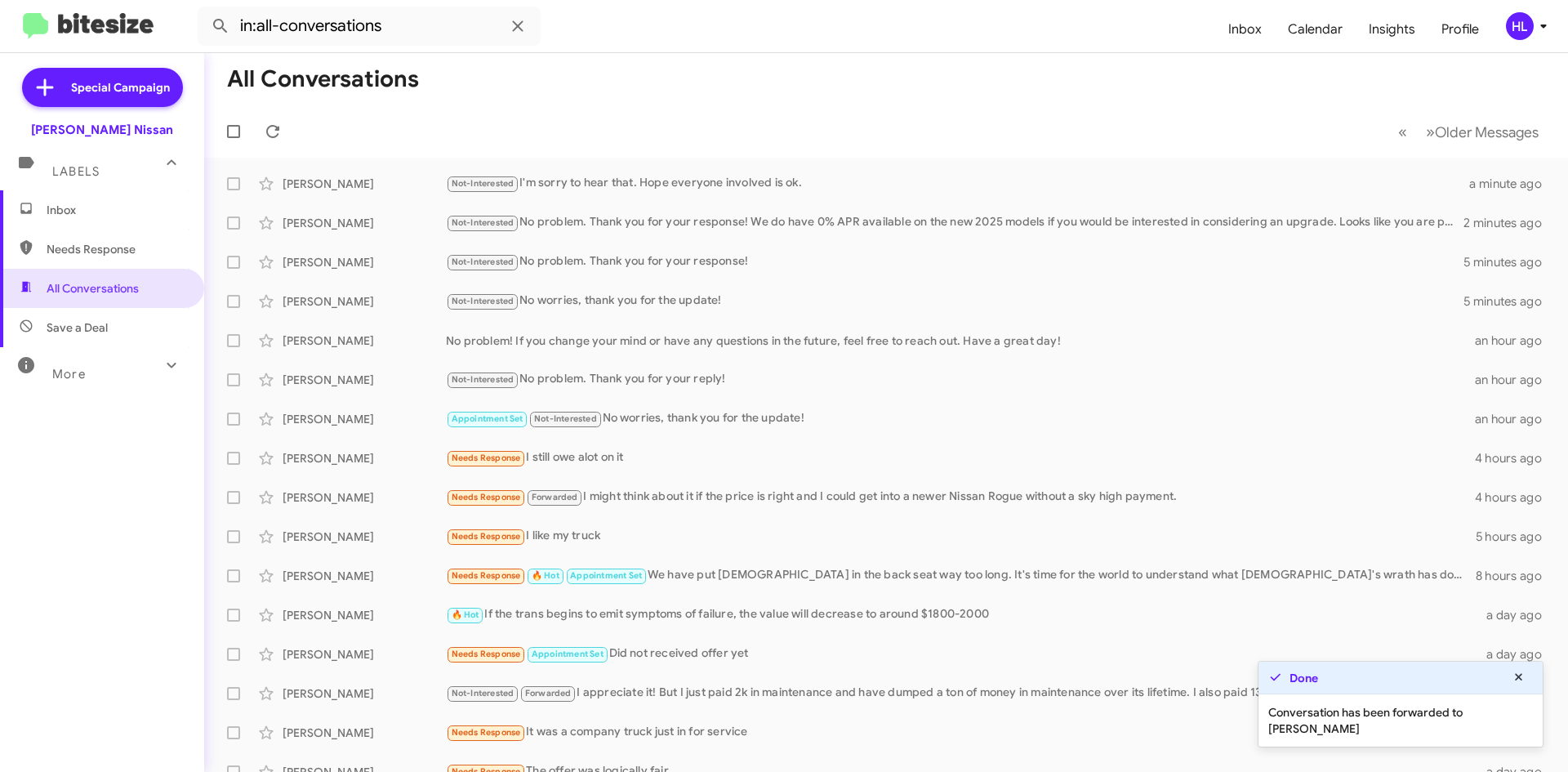
click at [77, 223] on span "Inbox" at bounding box center [102, 210] width 204 height 39
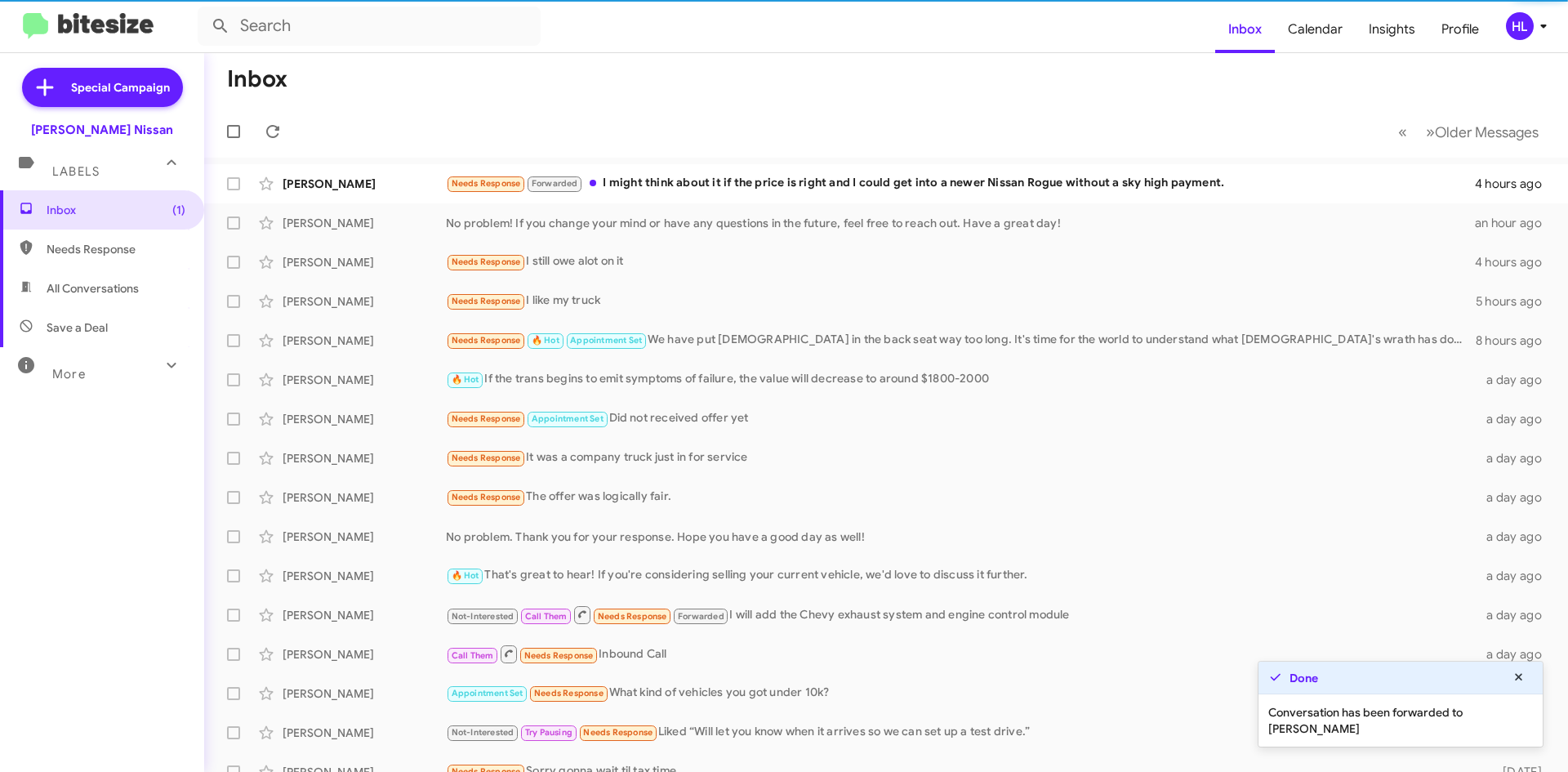
click at [117, 31] on img at bounding box center [88, 26] width 130 height 27
